Goal: Information Seeking & Learning: Learn about a topic

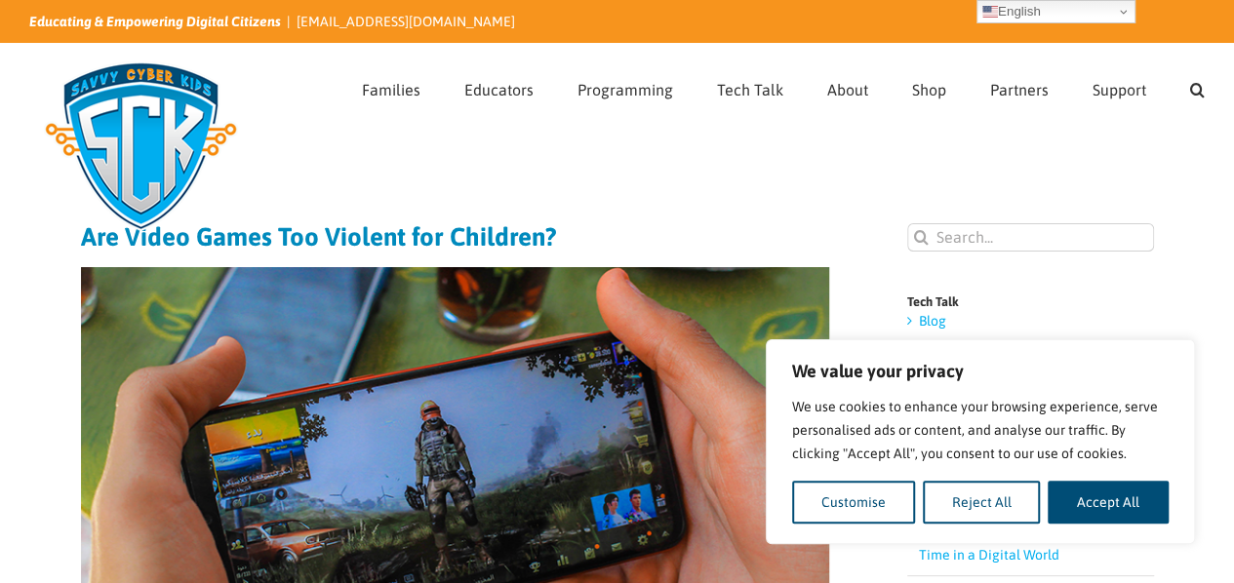
click at [1082, 498] on button "Accept All" at bounding box center [1108, 502] width 121 height 43
checkbox input "true"
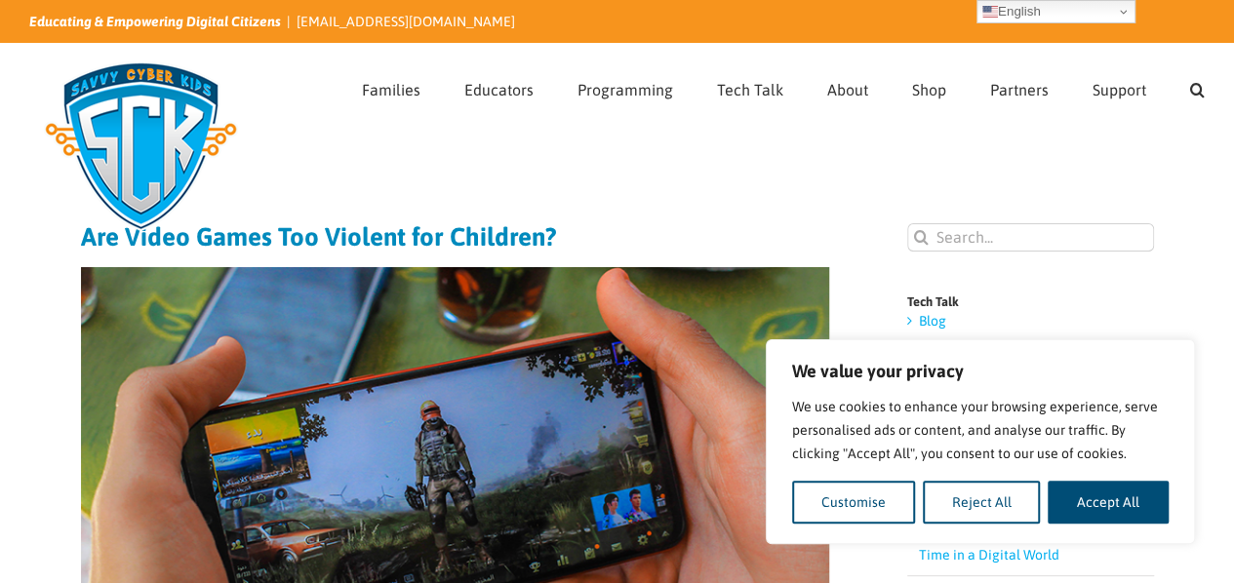
checkbox input "true"
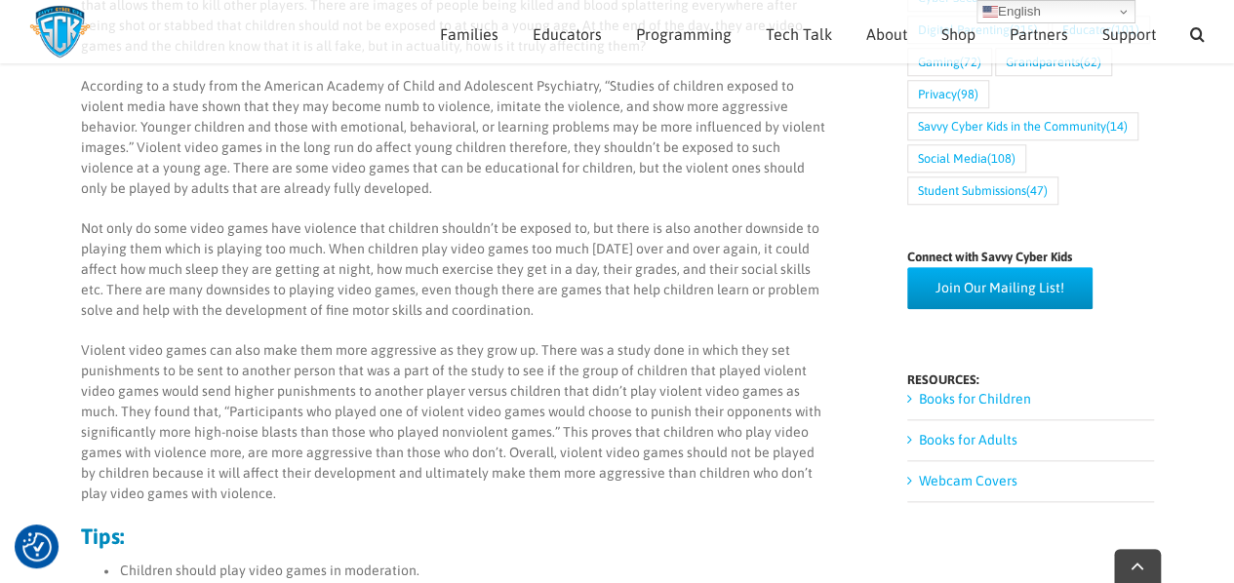
scroll to position [975, 0]
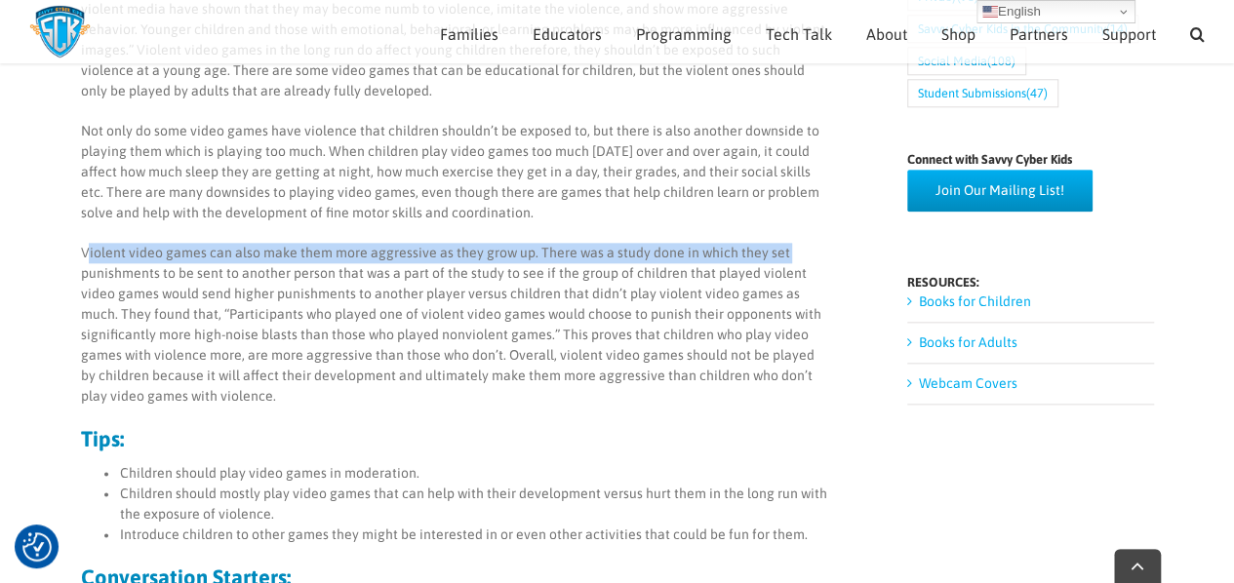
drag, startPoint x: 88, startPoint y: 252, endPoint x: 78, endPoint y: 269, distance: 20.1
click at [78, 269] on div "By [PERSON_NAME] I was curious to find out and research more about how video ga…" at bounding box center [454, 492] width 778 height 1392
click at [76, 269] on div "By [PERSON_NAME] I was curious to find out and research more about how video ga…" at bounding box center [454, 492] width 778 height 1392
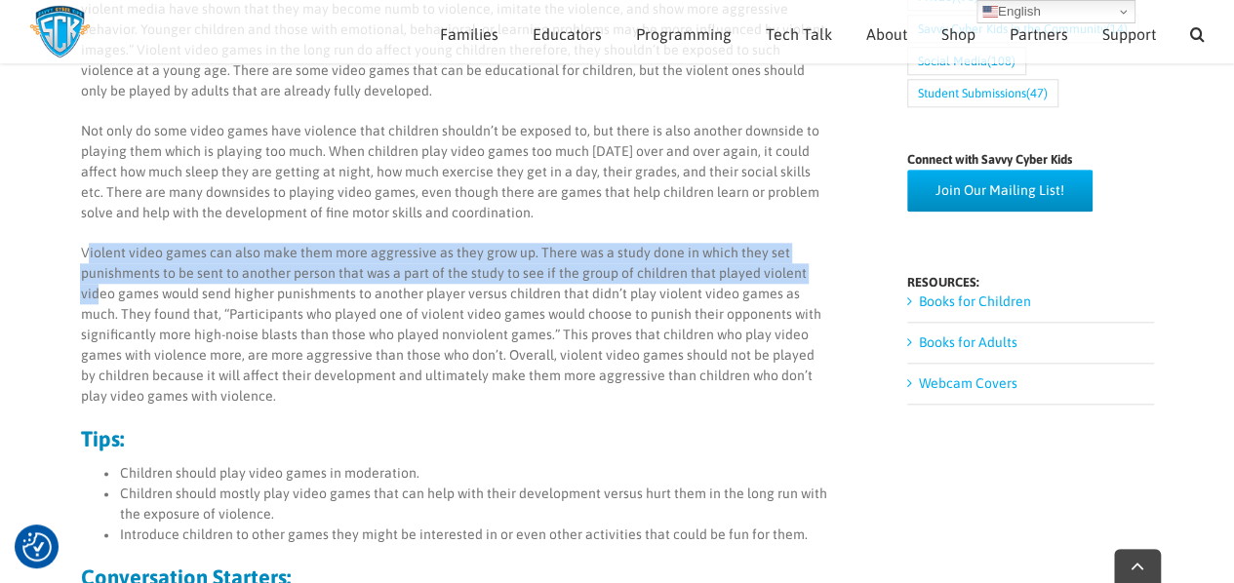
drag, startPoint x: 87, startPoint y: 251, endPoint x: 98, endPoint y: 286, distance: 36.7
click at [98, 286] on p "Violent video games can also make them more aggressive as they grow up. There w…" at bounding box center [454, 325] width 748 height 164
click at [71, 287] on div "By [PERSON_NAME] I was curious to find out and research more about how video ga…" at bounding box center [454, 492] width 778 height 1392
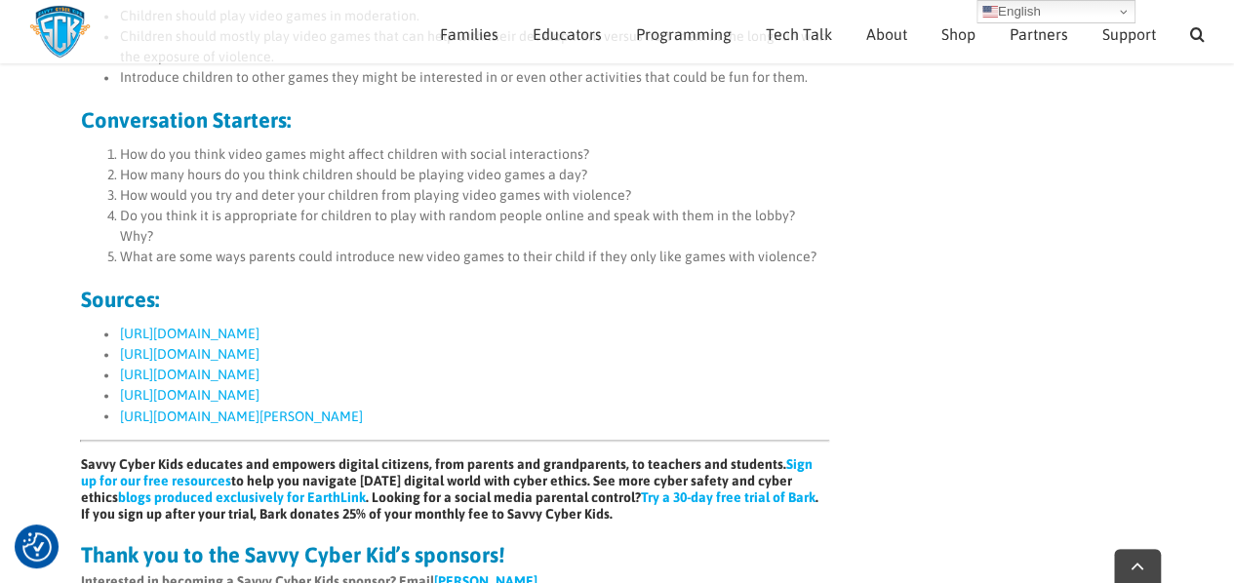
scroll to position [1463, 0]
